Goal: Check status: Check status

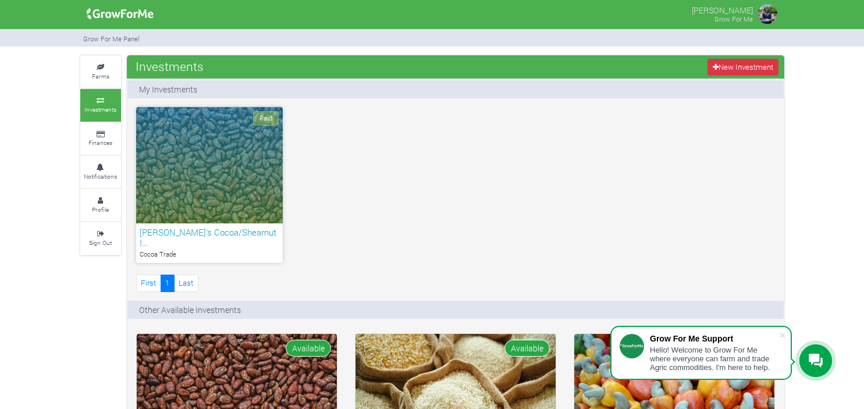
scroll to position [107, 0]
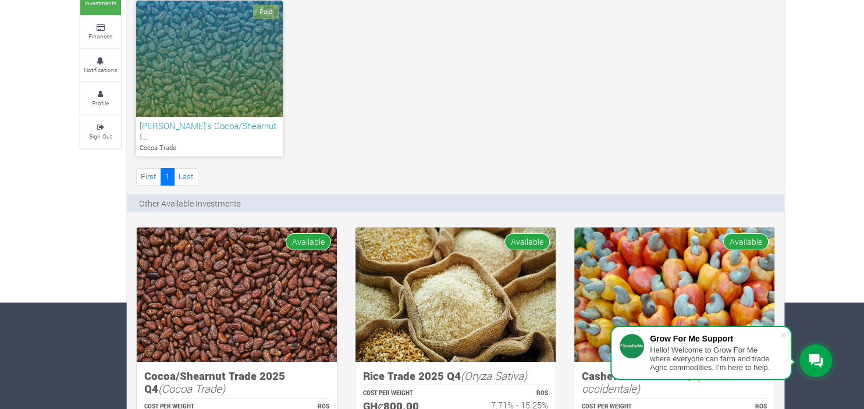
click at [234, 43] on div "Paid" at bounding box center [209, 59] width 147 height 116
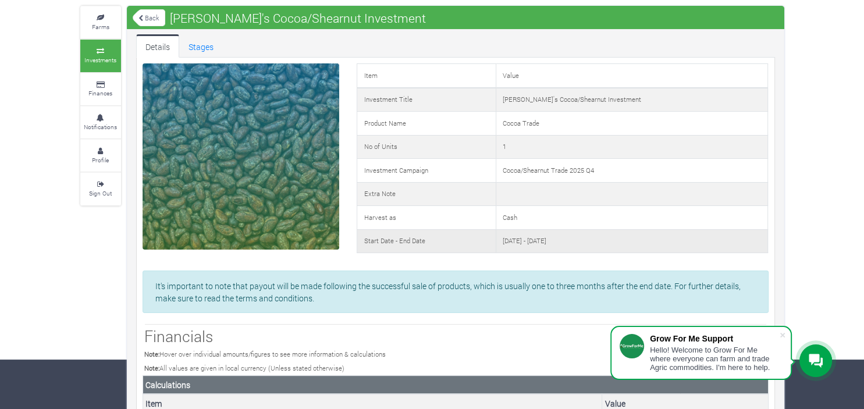
scroll to position [49, 0]
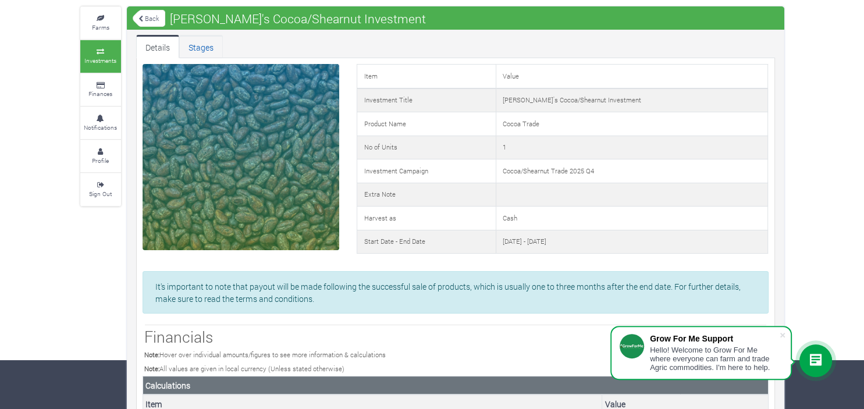
click at [209, 47] on link "Stages" at bounding box center [201, 46] width 44 height 23
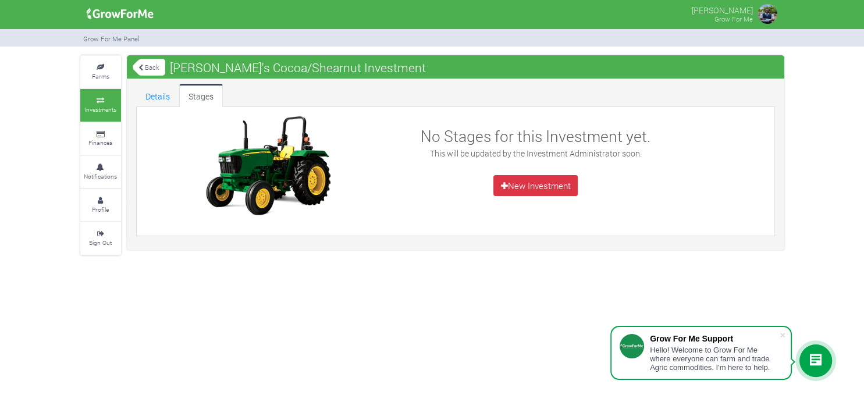
click at [136, 65] on link "Back" at bounding box center [149, 67] width 33 height 19
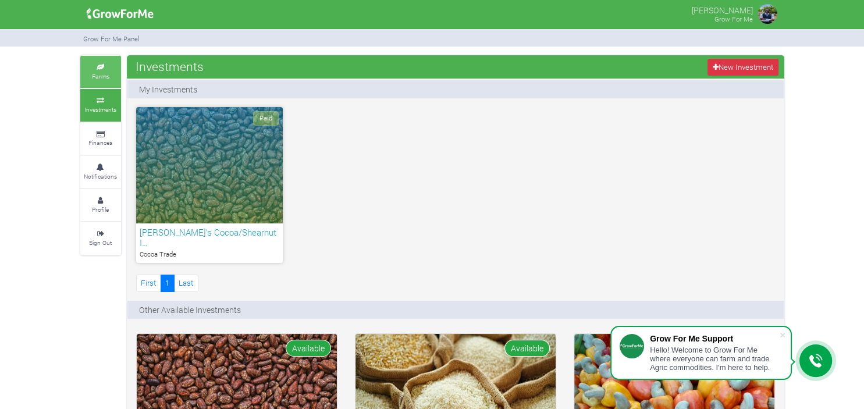
click at [99, 59] on link "Farms" at bounding box center [100, 72] width 41 height 32
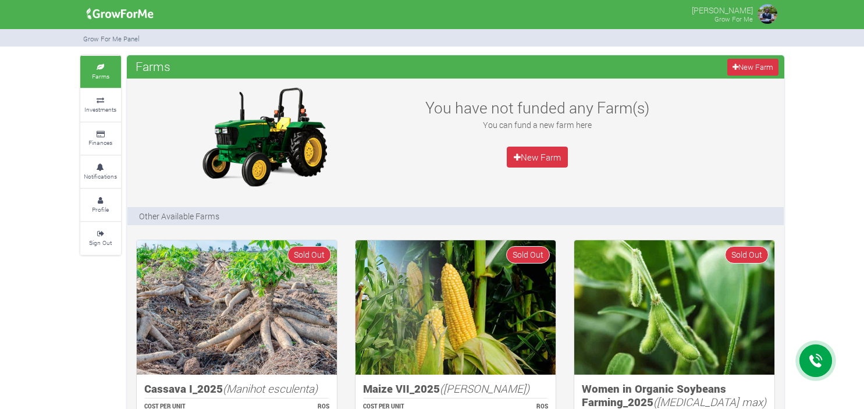
scroll to position [246, 0]
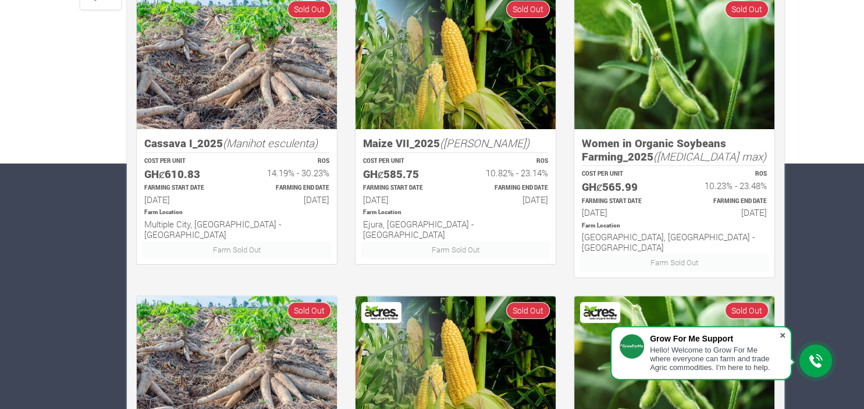
click at [779, 334] on span at bounding box center [783, 335] width 12 height 12
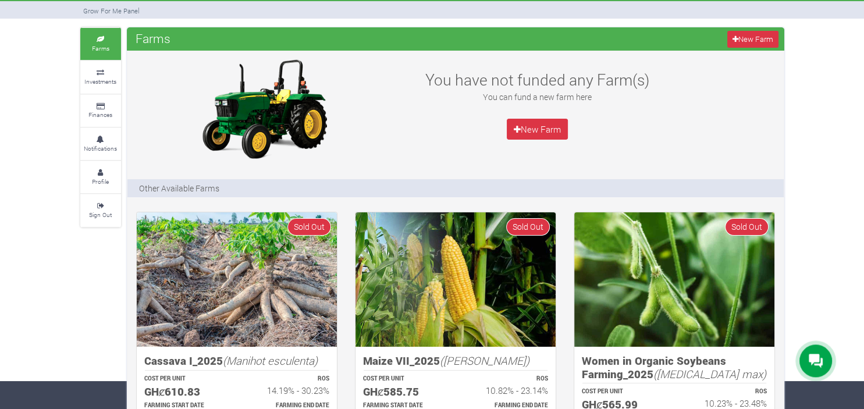
scroll to position [0, 0]
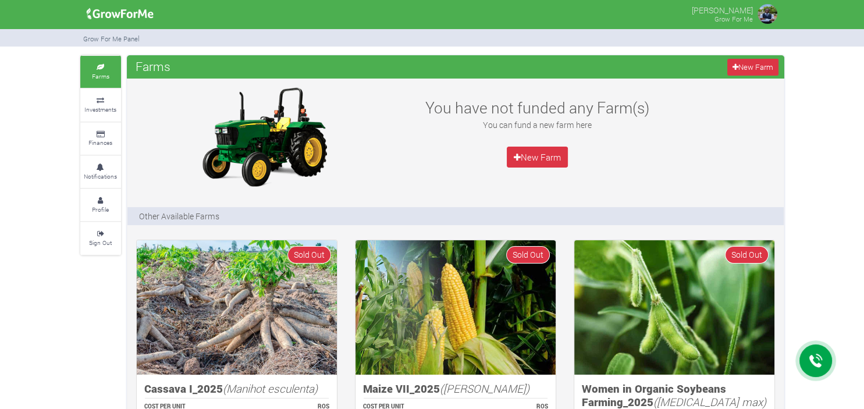
click at [763, 16] on img at bounding box center [767, 13] width 23 height 23
